Goal: Obtain resource: Download file/media

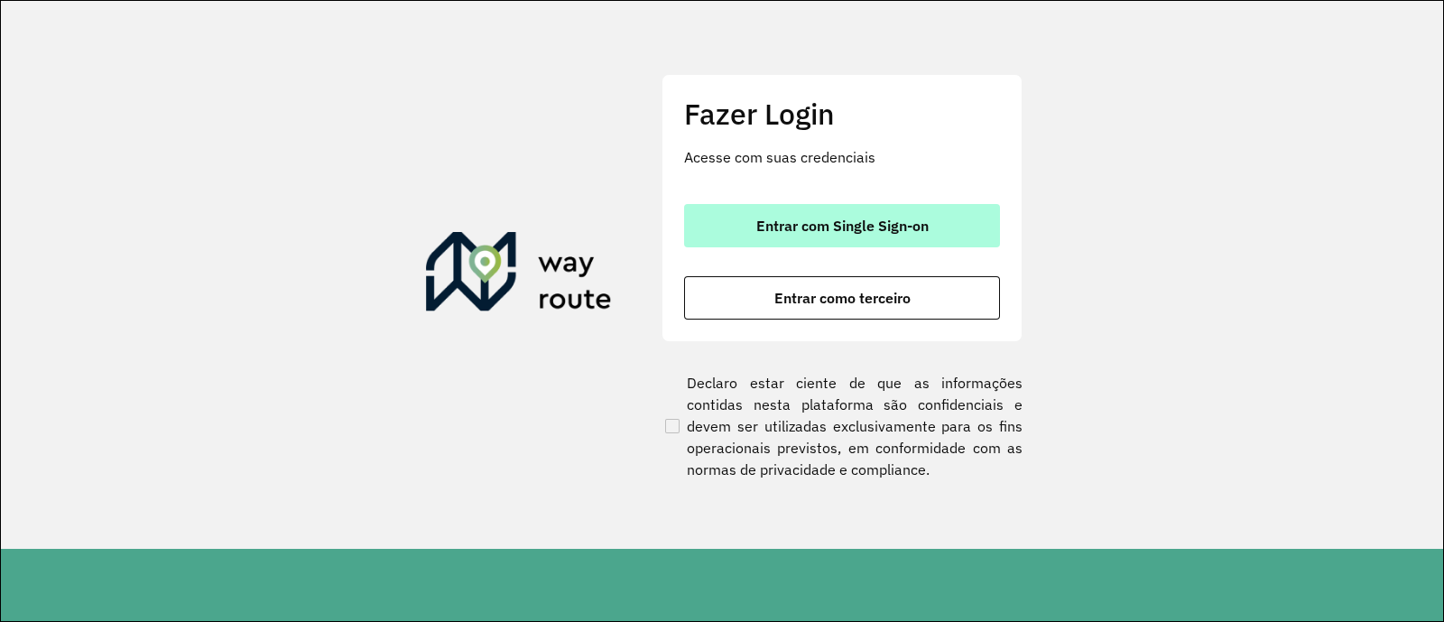
click at [786, 236] on button "Entrar com Single Sign-on" at bounding box center [842, 225] width 316 height 43
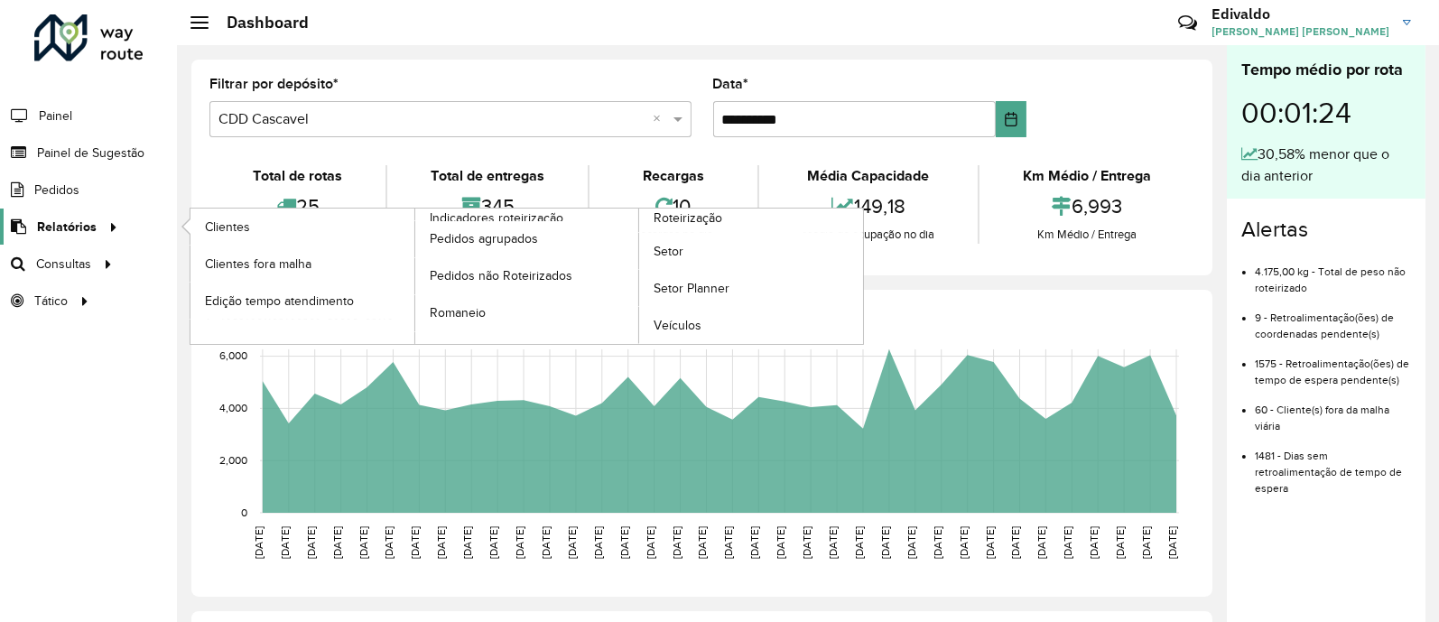
click at [83, 220] on span "Relatórios" at bounding box center [67, 227] width 60 height 19
click at [232, 227] on span "Clientes" at bounding box center [229, 227] width 49 height 19
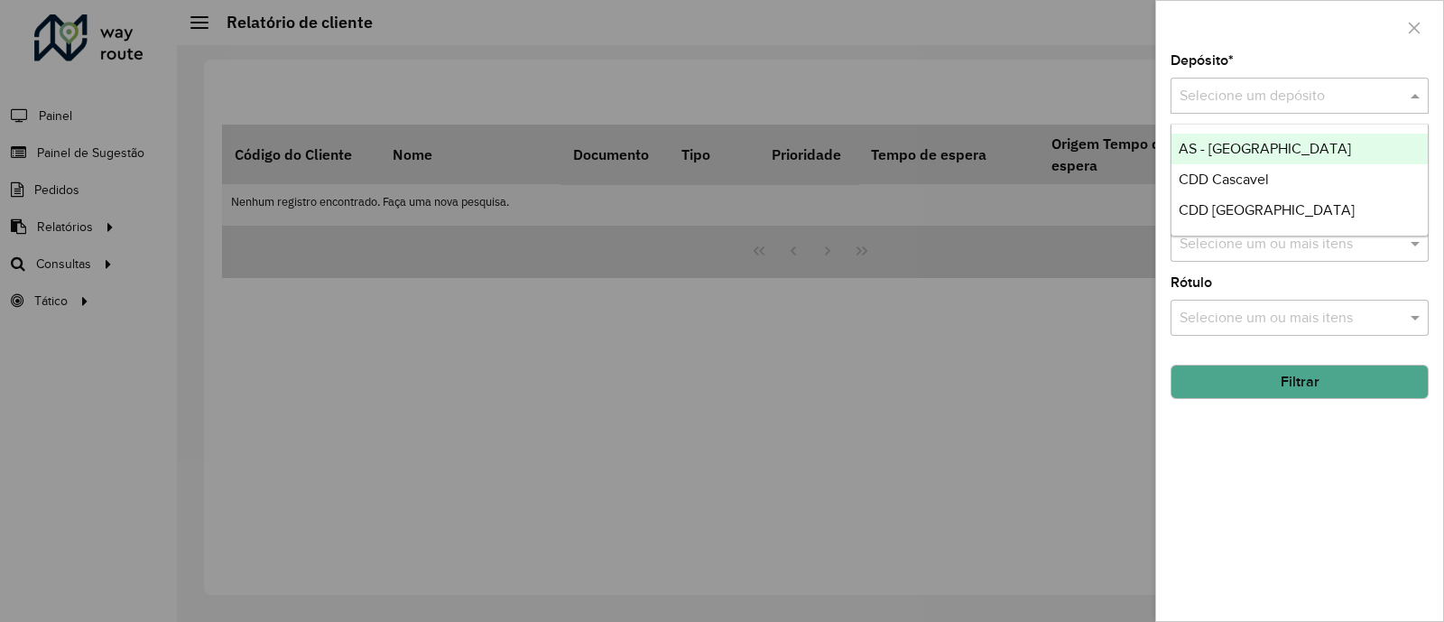
click at [1244, 107] on div "Selecione um depósito" at bounding box center [1300, 96] width 258 height 36
click at [1245, 172] on span "CDD Cascavel" at bounding box center [1224, 179] width 90 height 15
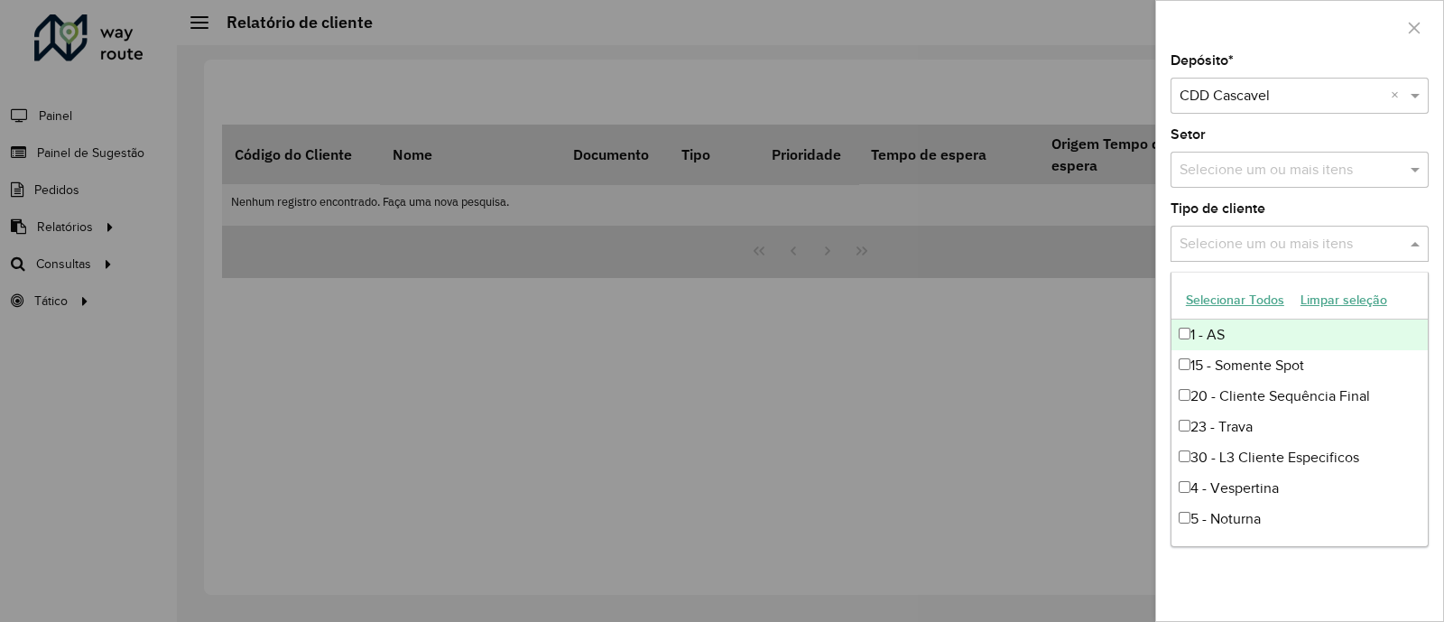
click at [1247, 238] on input "text" at bounding box center [1290, 245] width 231 height 22
click at [1237, 252] on input "text" at bounding box center [1290, 245] width 231 height 22
drag, startPoint x: 951, startPoint y: 365, endPoint x: 1103, endPoint y: 332, distance: 156.0
click at [953, 364] on div at bounding box center [722, 311] width 1444 height 622
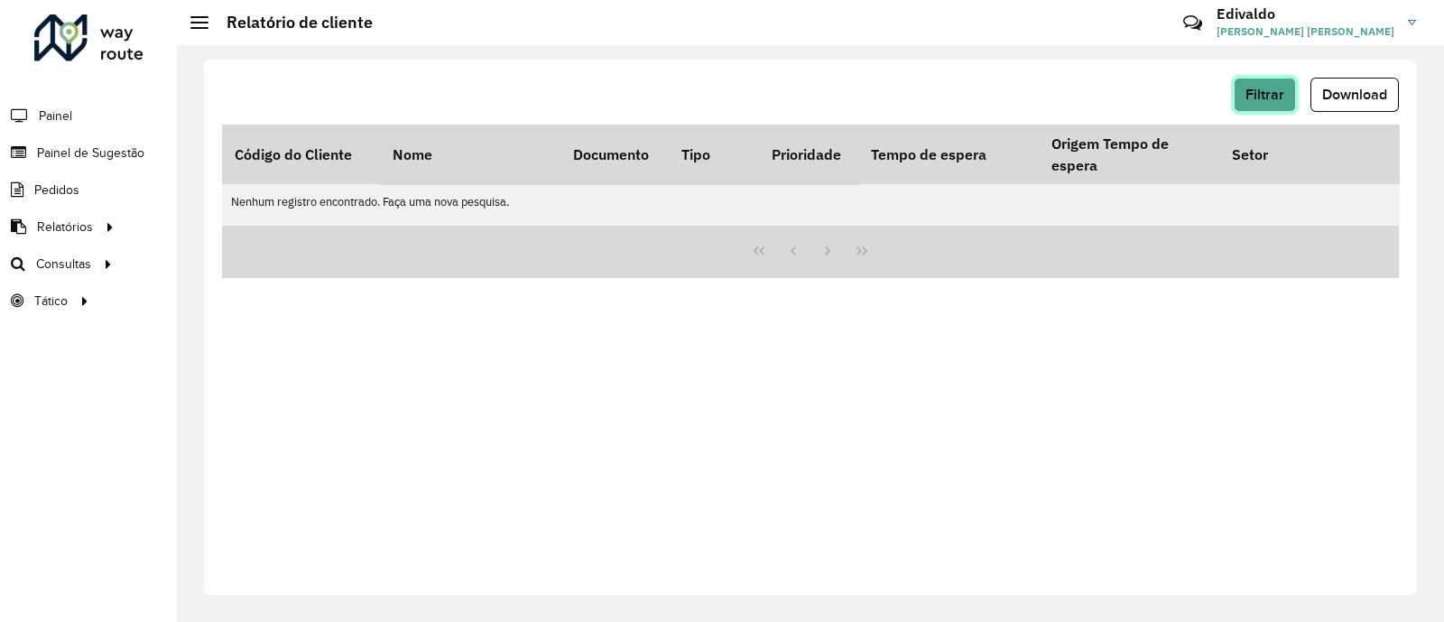
click at [1263, 97] on span "Filtrar" at bounding box center [1265, 94] width 39 height 15
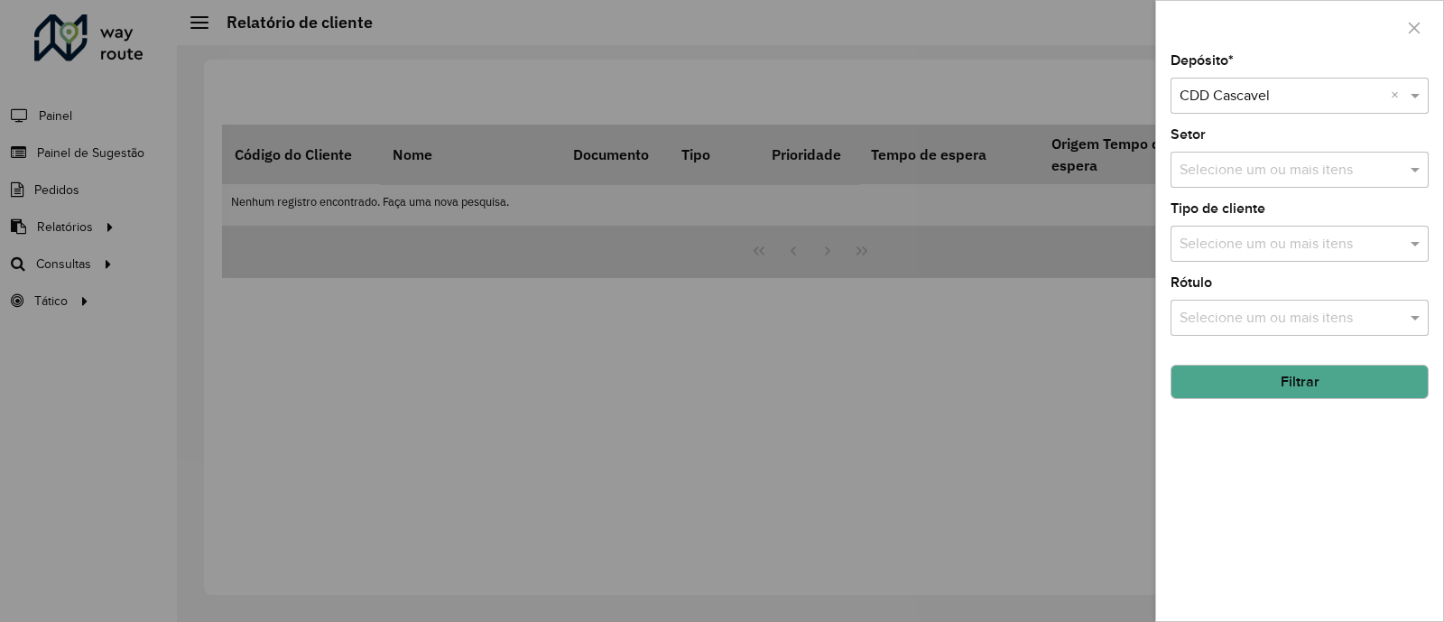
click at [1215, 314] on input "text" at bounding box center [1290, 319] width 231 height 22
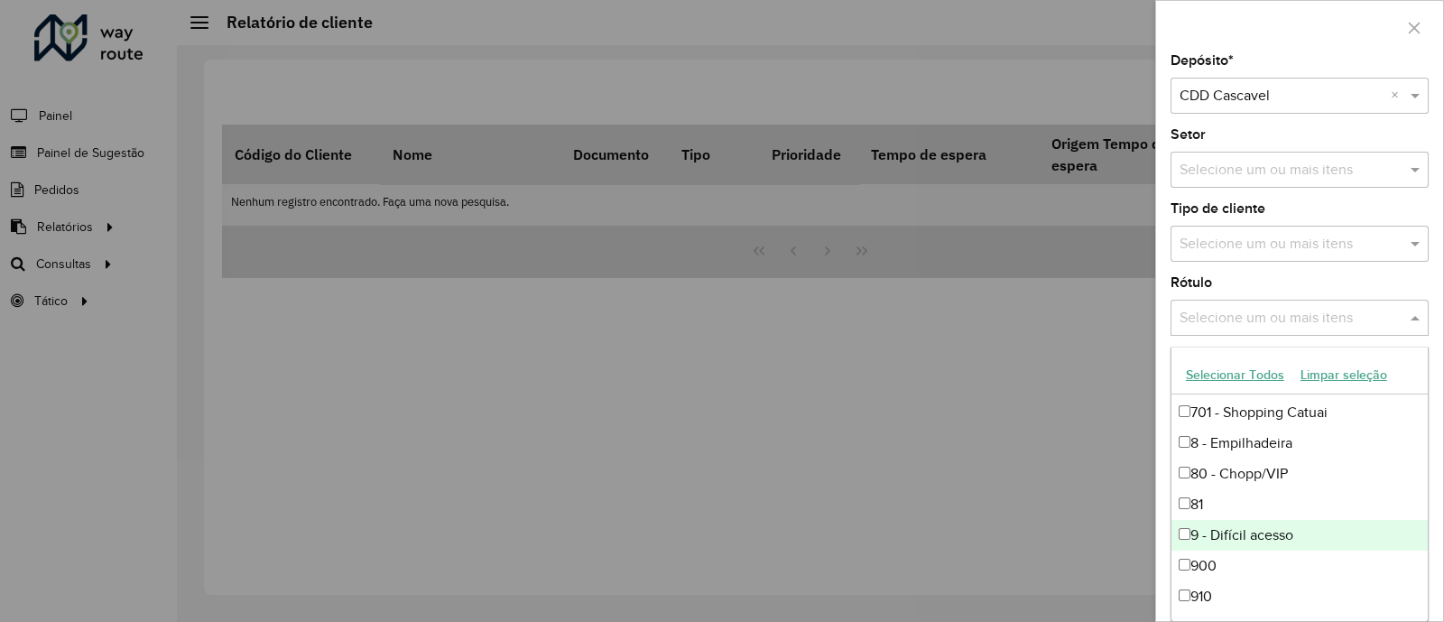
scroll to position [1552, 0]
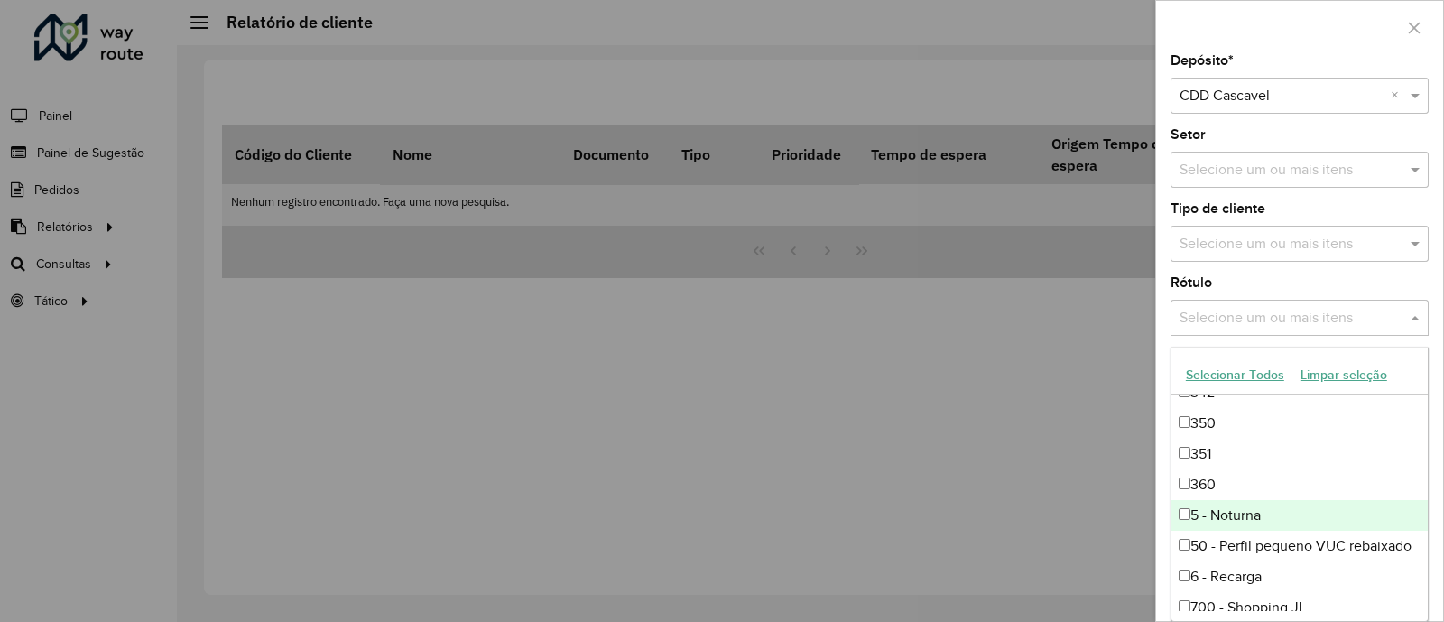
click at [1253, 515] on div "5 - Noturna" at bounding box center [1300, 515] width 256 height 31
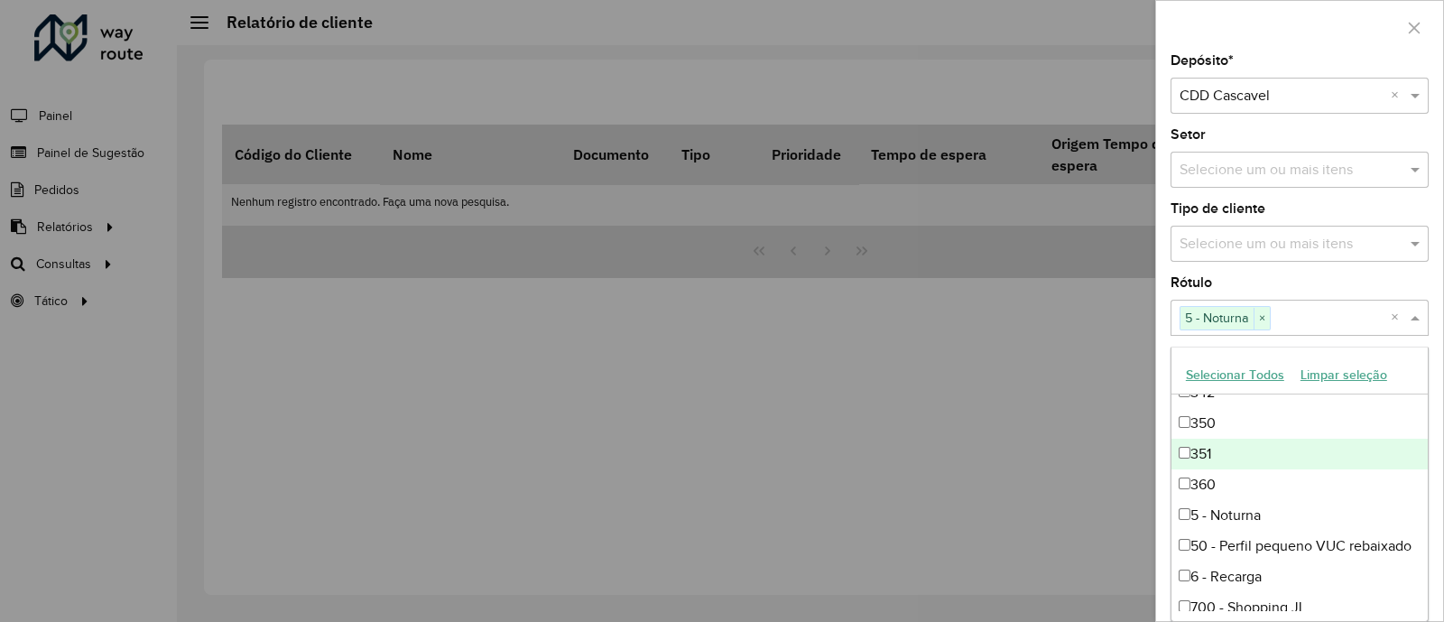
click at [960, 441] on div at bounding box center [722, 311] width 1444 height 622
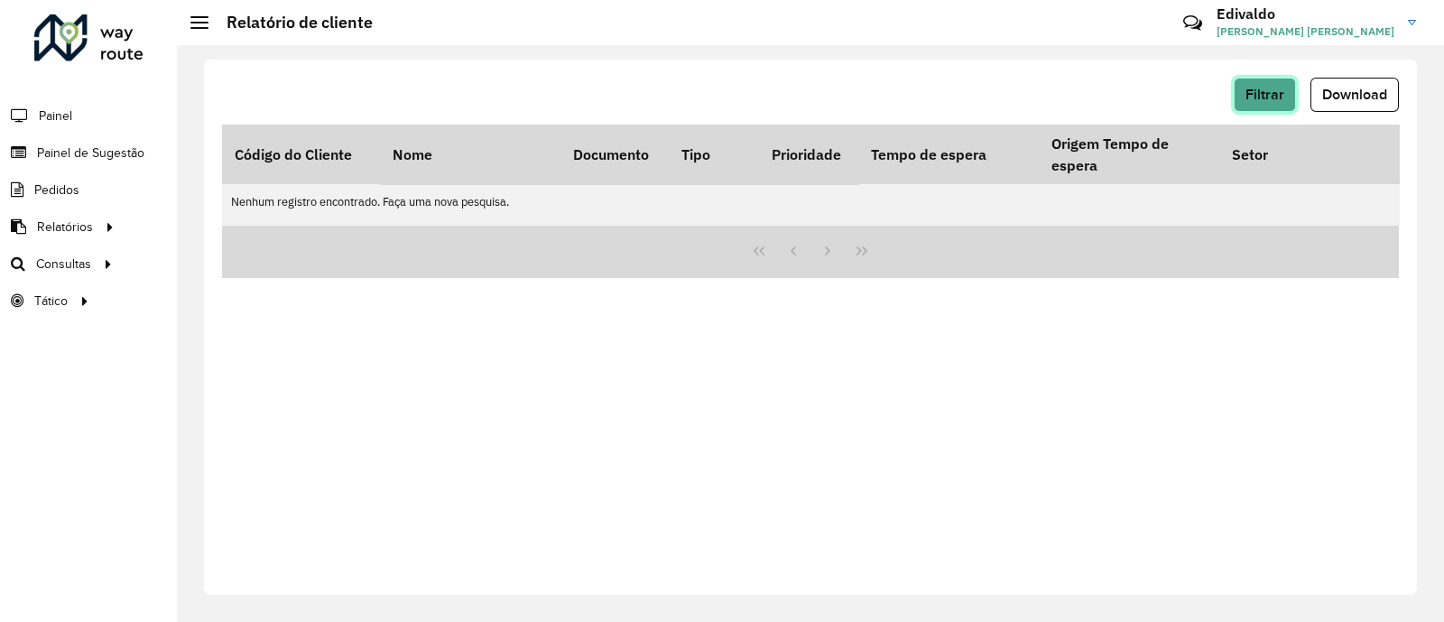
click at [1272, 104] on button "Filtrar" at bounding box center [1265, 95] width 62 height 34
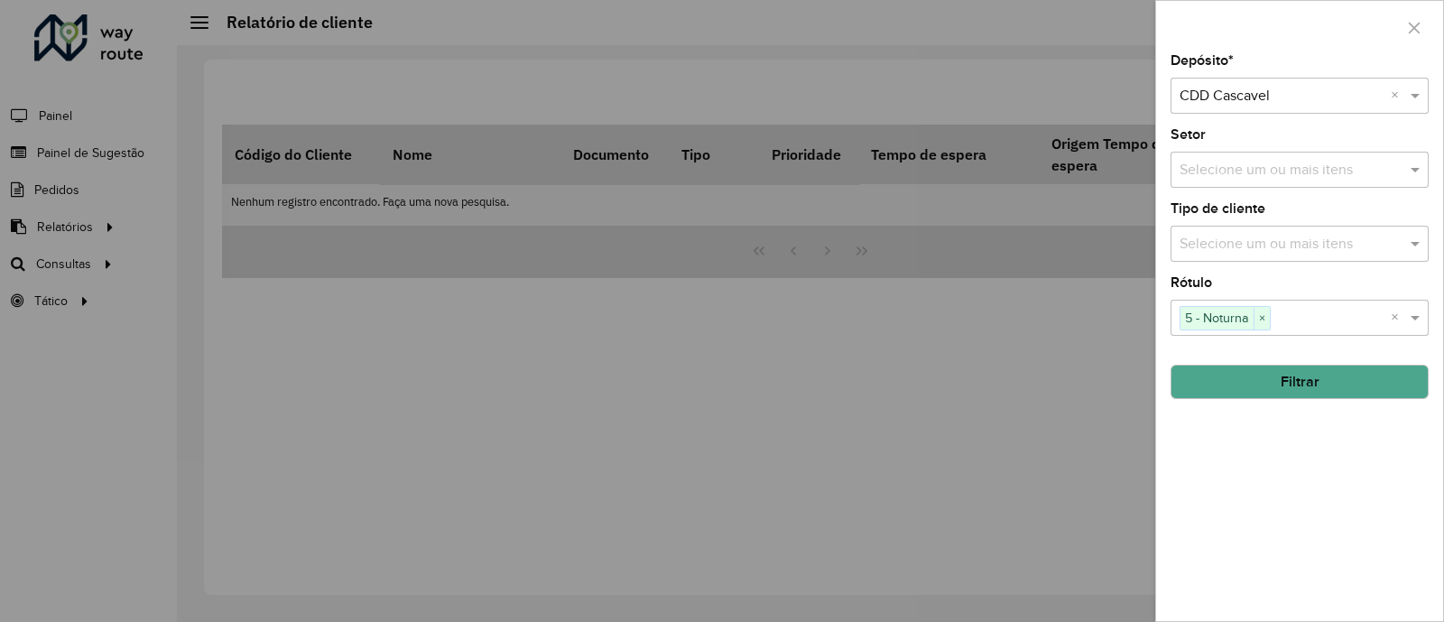
click at [1284, 383] on button "Filtrar" at bounding box center [1300, 382] width 258 height 34
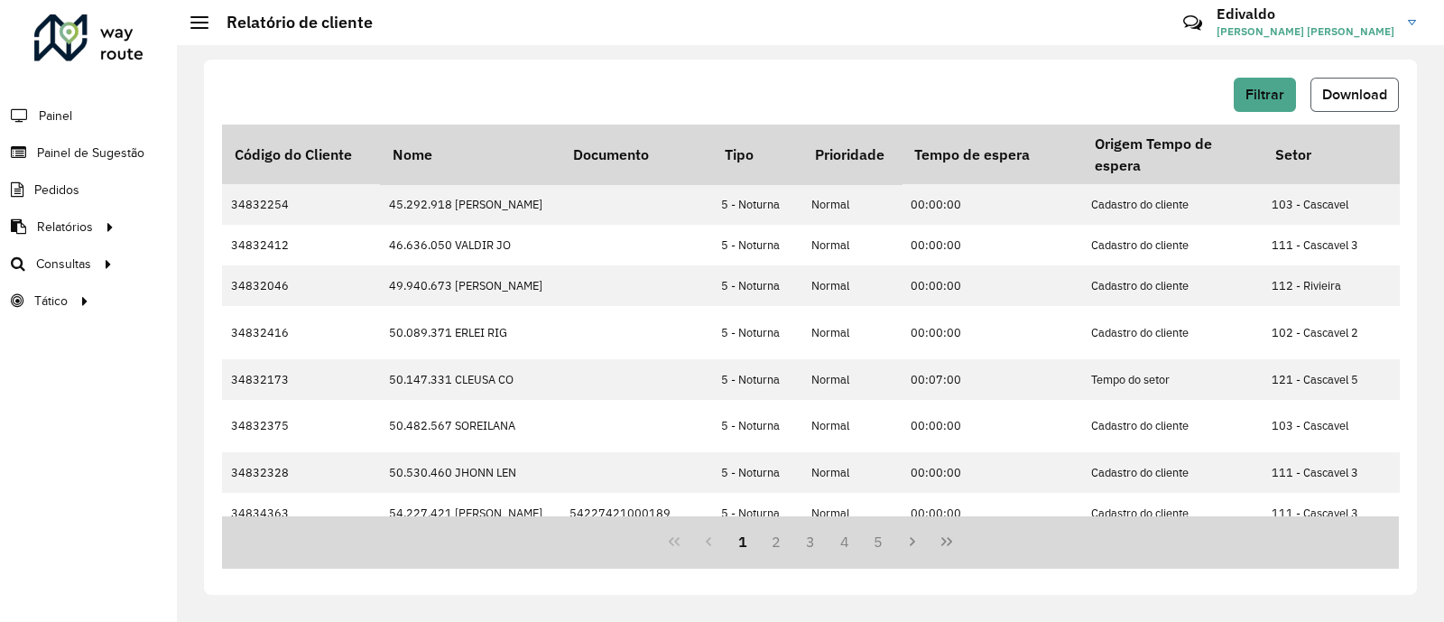
click at [1371, 89] on span "Download" at bounding box center [1355, 94] width 65 height 15
click at [1254, 91] on span "Filtrar" at bounding box center [1265, 94] width 39 height 15
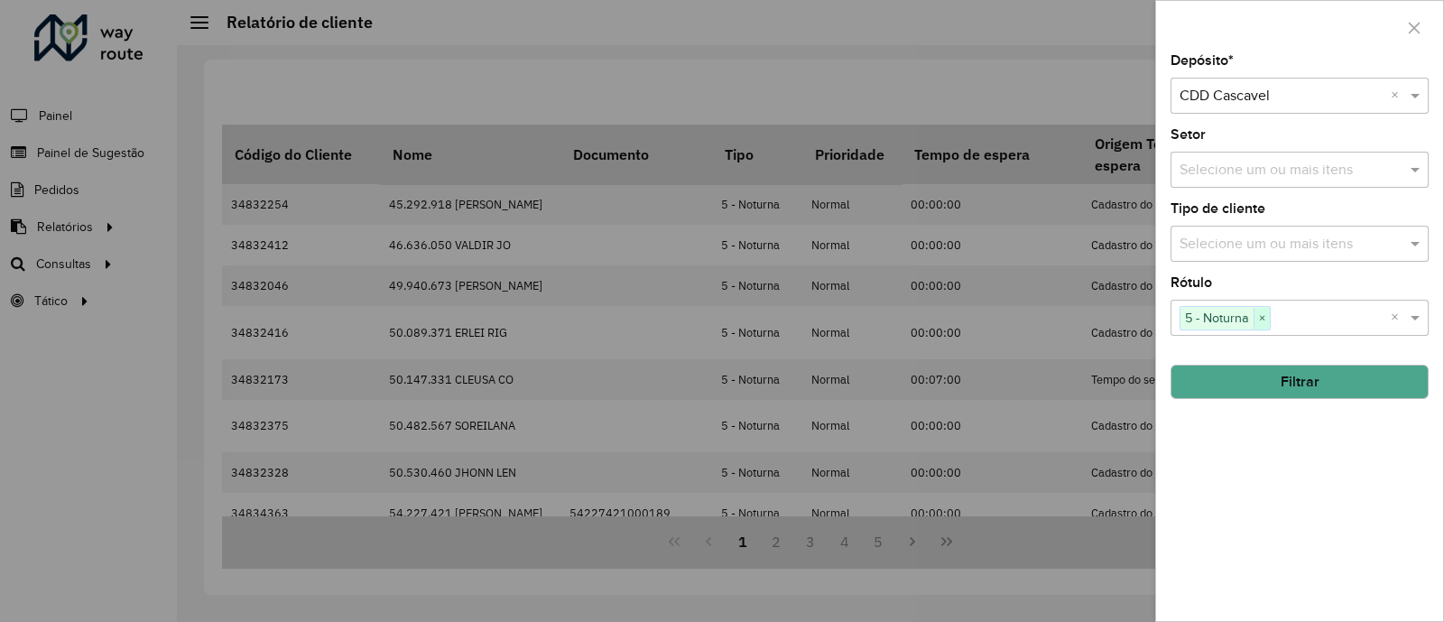
click at [1256, 312] on span "×" at bounding box center [1262, 319] width 16 height 22
click at [1250, 385] on button "Filtrar" at bounding box center [1300, 382] width 258 height 34
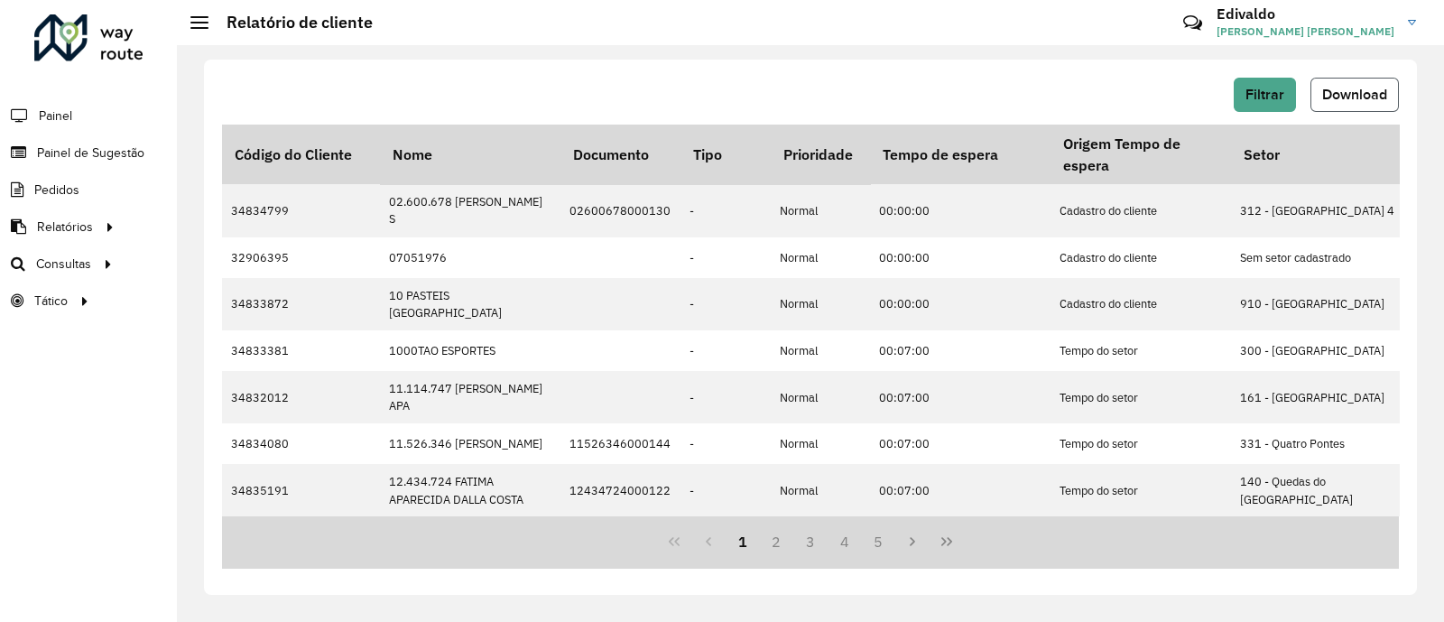
click at [1382, 89] on span "Download" at bounding box center [1355, 94] width 65 height 15
